Goal: Find specific page/section: Find specific page/section

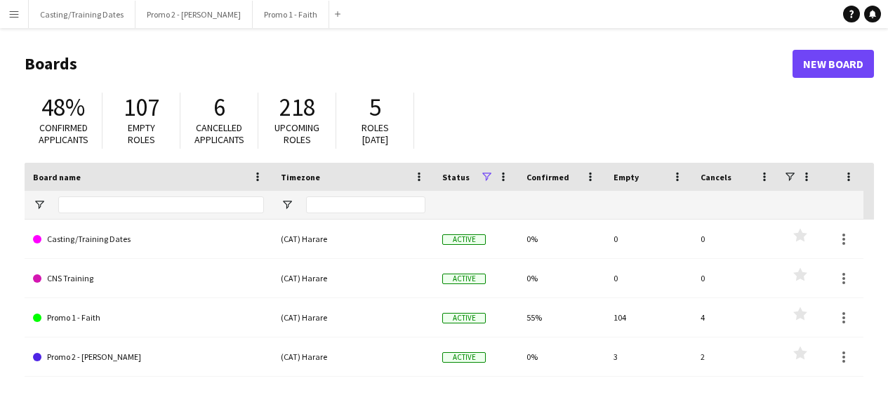
click at [18, 15] on app-icon "Menu" at bounding box center [13, 13] width 11 height 11
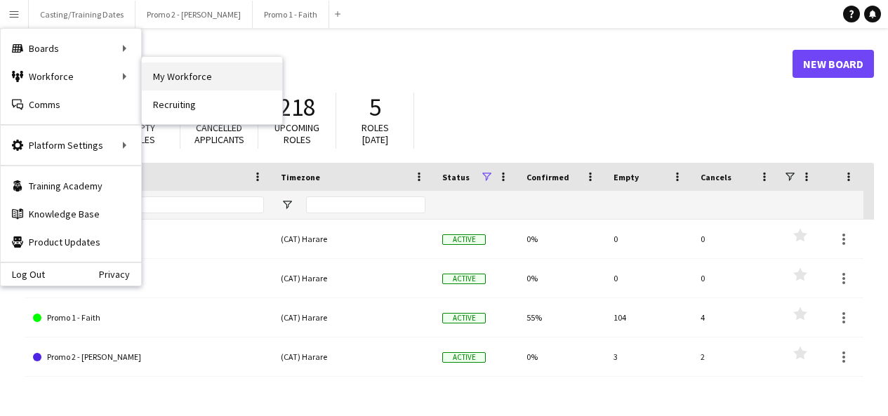
click at [178, 84] on link "My Workforce" at bounding box center [212, 76] width 140 height 28
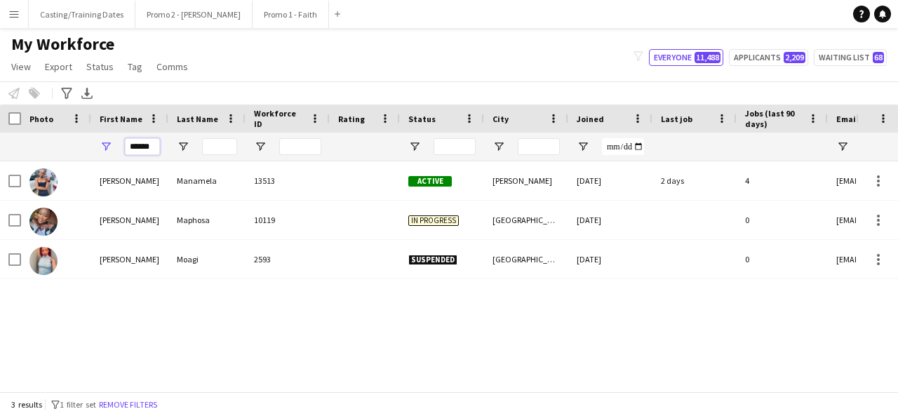
click at [157, 152] on input "******" at bounding box center [142, 146] width 35 height 17
type input "*"
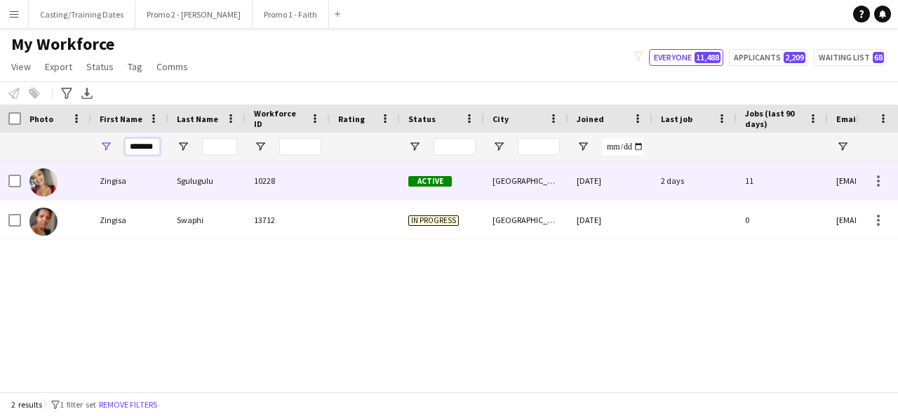
type input "*******"
click at [231, 185] on div "Sgulugulu" at bounding box center [206, 180] width 77 height 39
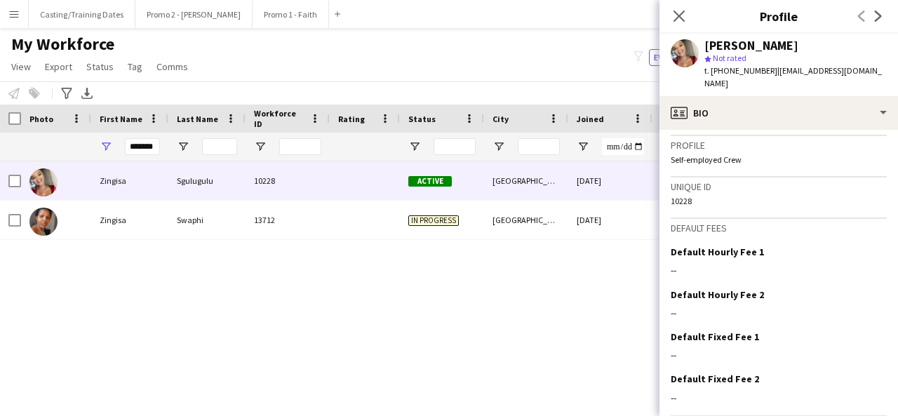
scroll to position [626, 0]
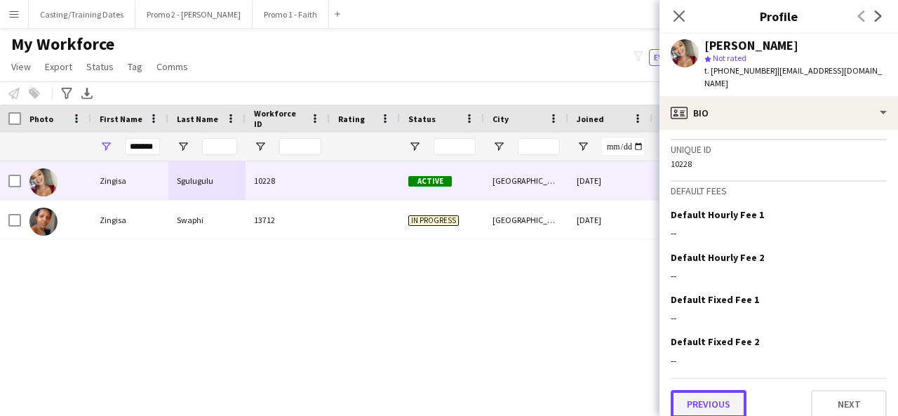
click at [700, 390] on button "Previous" at bounding box center [709, 404] width 76 height 28
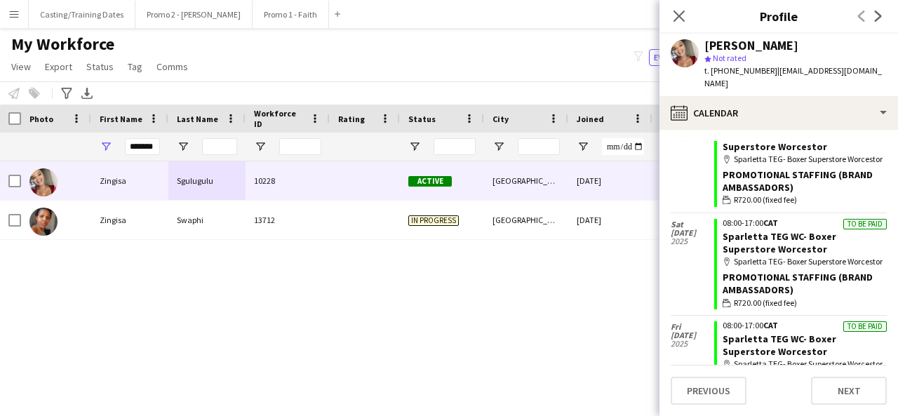
scroll to position [1147, 0]
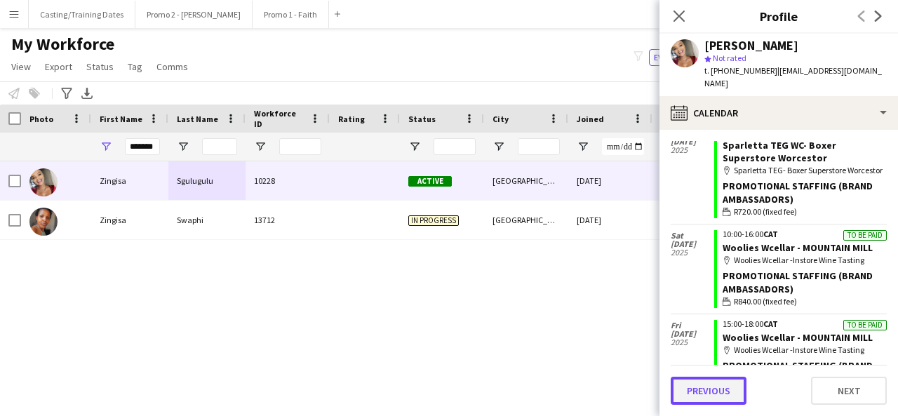
click at [728, 387] on button "Previous" at bounding box center [709, 391] width 76 height 28
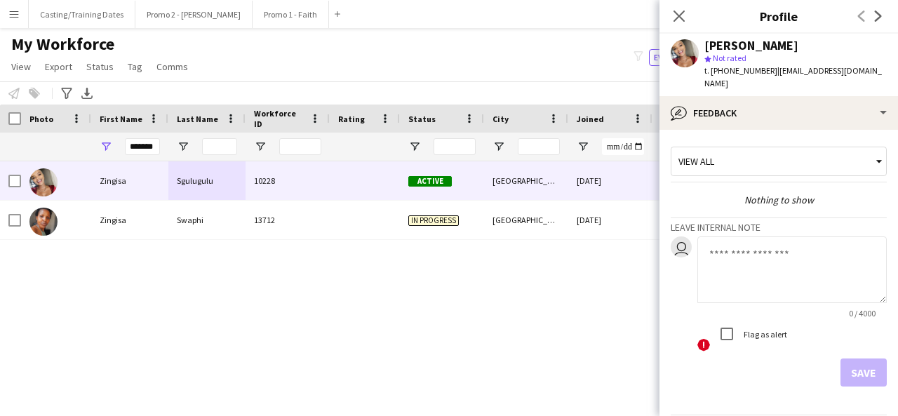
scroll to position [37, 0]
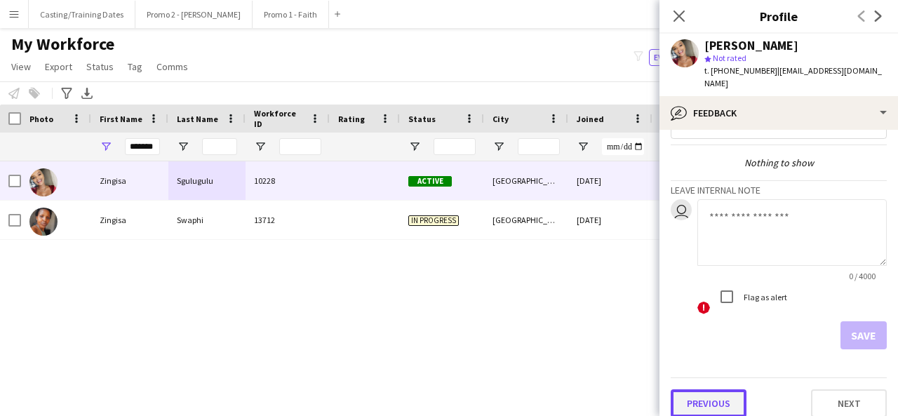
click at [721, 389] on button "Previous" at bounding box center [709, 403] width 76 height 28
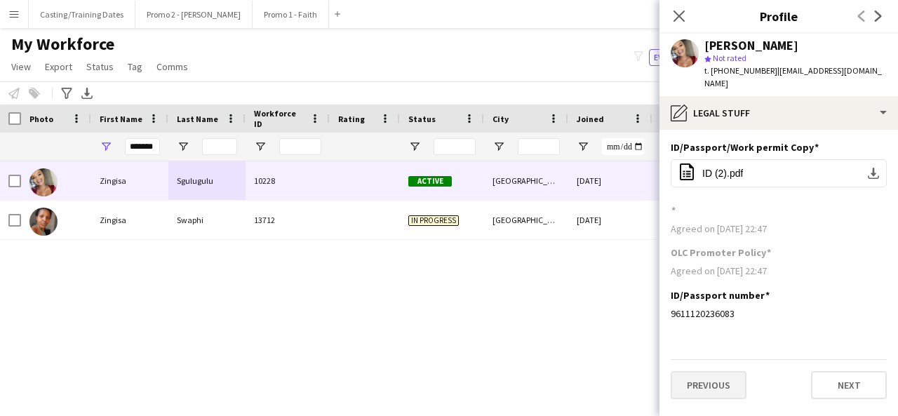
drag, startPoint x: 725, startPoint y: 353, endPoint x: 724, endPoint y: 366, distance: 13.4
click at [724, 366] on div "Previous Next" at bounding box center [779, 379] width 216 height 40
click at [724, 371] on button "Previous" at bounding box center [709, 385] width 76 height 28
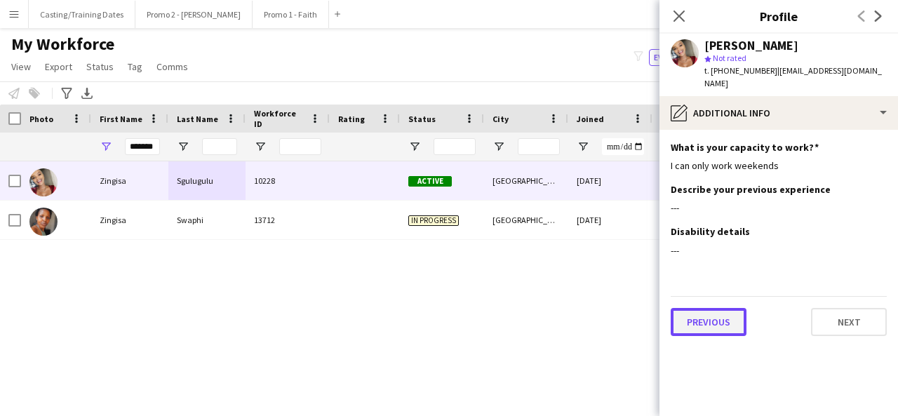
click at [723, 318] on button "Previous" at bounding box center [709, 322] width 76 height 28
